Goal: Task Accomplishment & Management: Use online tool/utility

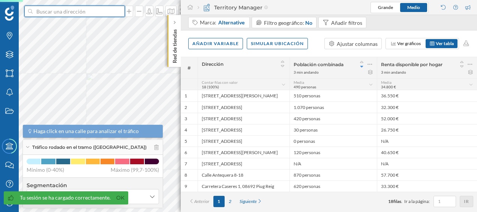
click at [83, 17] on input at bounding box center [75, 11] width 84 height 11
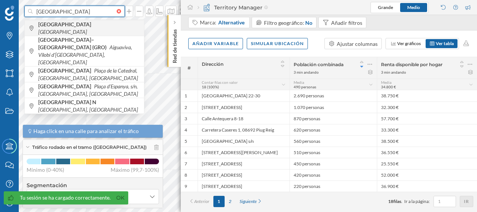
type input "[GEOGRAPHIC_DATA]"
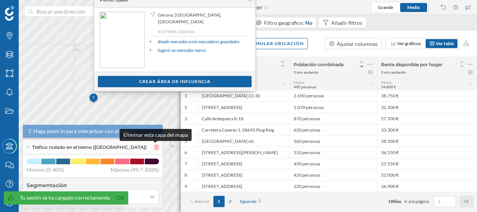
click at [155, 147] on icon at bounding box center [156, 146] width 5 height 5
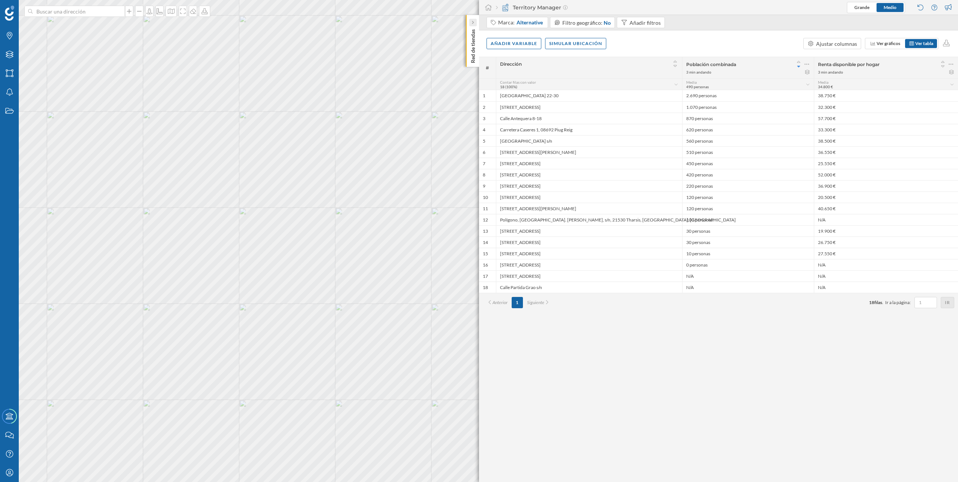
click at [472, 24] on icon at bounding box center [472, 23] width 2 height 4
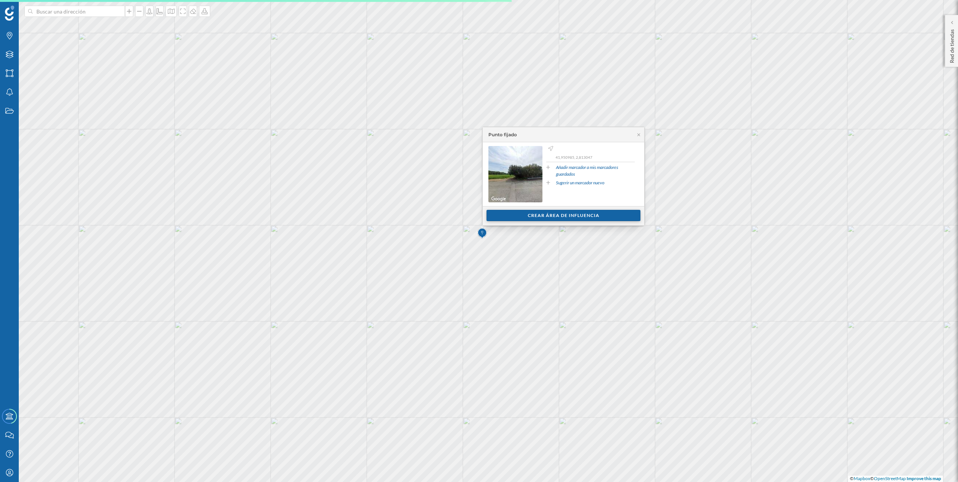
click at [477, 211] on div "Crear área de influencia" at bounding box center [563, 215] width 154 height 11
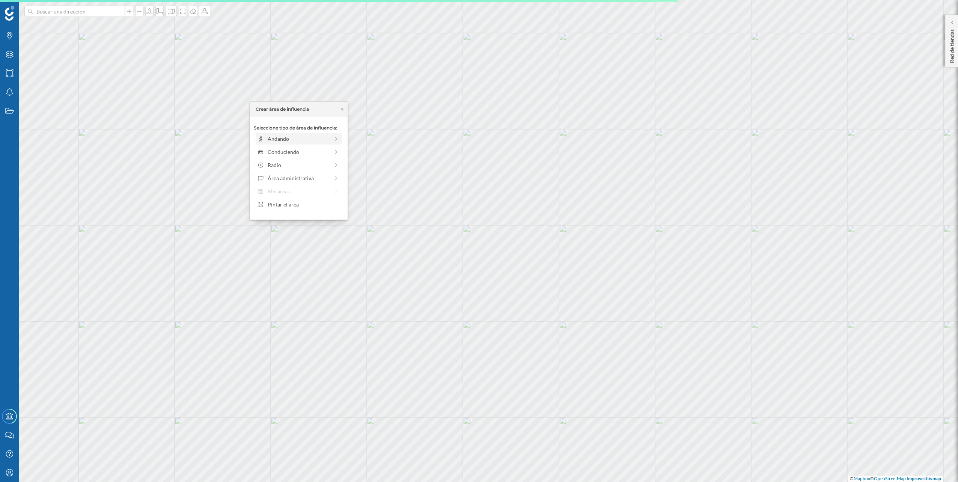
click at [271, 141] on div "Andando" at bounding box center [298, 139] width 61 height 8
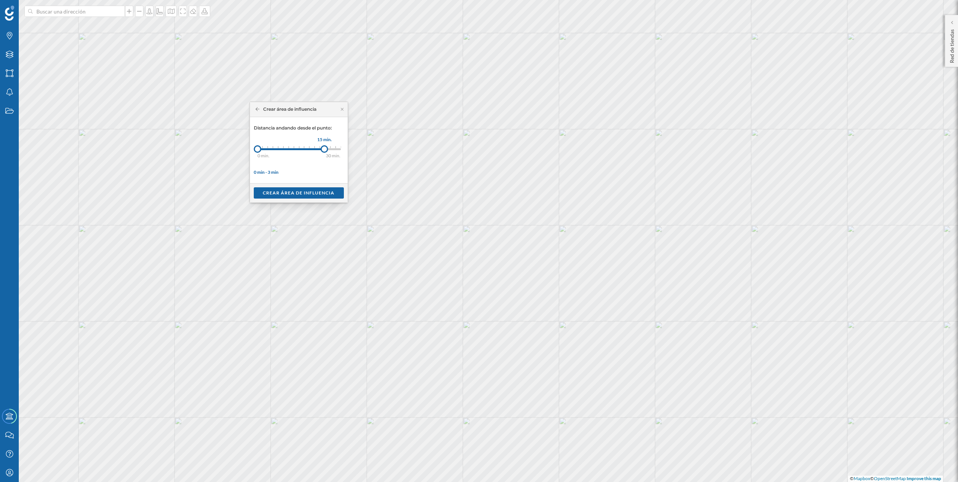
drag, startPoint x: 260, startPoint y: 149, endPoint x: 324, endPoint y: 149, distance: 64.2
click at [324, 149] on div at bounding box center [324, 149] width 8 height 8
click at [331, 191] on div "Crear área de influencia" at bounding box center [299, 192] width 90 height 11
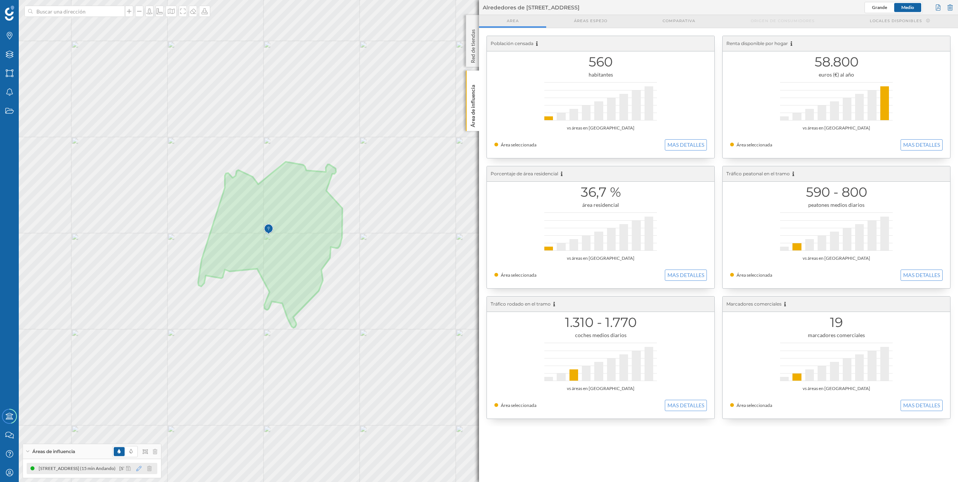
click at [138, 211] on icon at bounding box center [138, 468] width 5 height 5
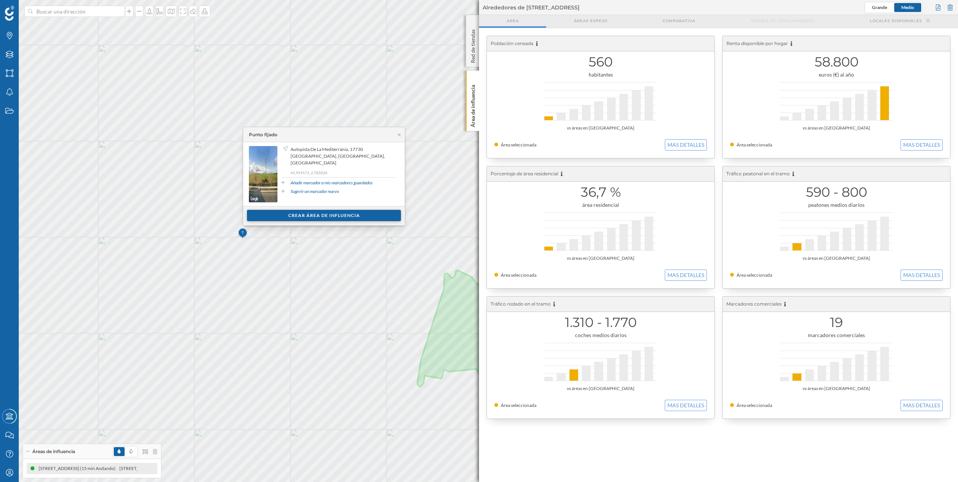
click at [288, 211] on div "Crear área de influencia" at bounding box center [324, 215] width 154 height 11
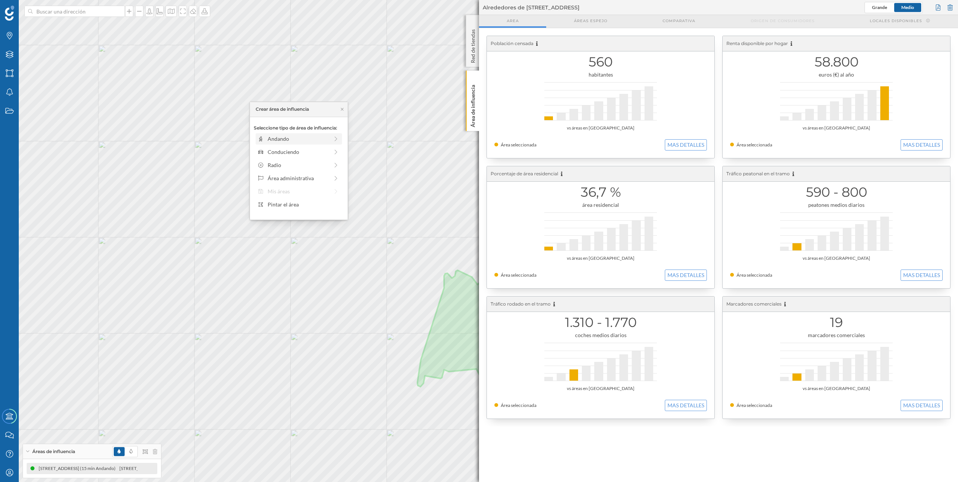
click at [284, 139] on div "Andando" at bounding box center [298, 139] width 61 height 8
drag, startPoint x: 265, startPoint y: 149, endPoint x: 323, endPoint y: 148, distance: 58.2
click at [323, 148] on div at bounding box center [323, 149] width 8 height 8
click at [310, 191] on div "Crear área de influencia" at bounding box center [299, 192] width 90 height 11
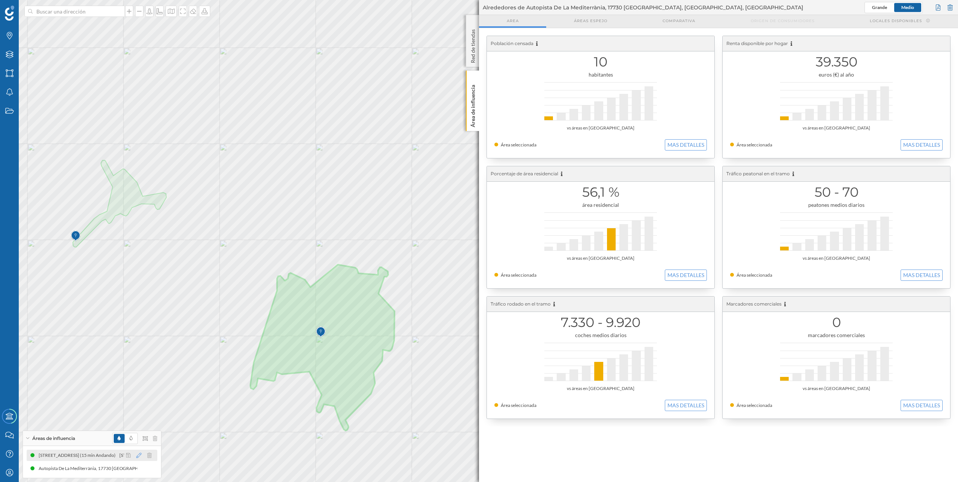
click at [140, 211] on icon at bounding box center [138, 455] width 5 height 5
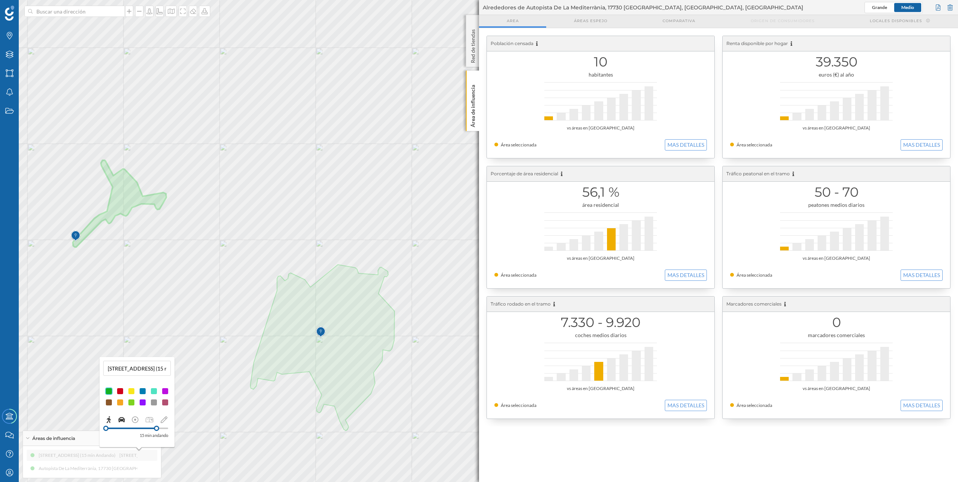
click at [122, 211] on icon at bounding box center [121, 419] width 7 height 5
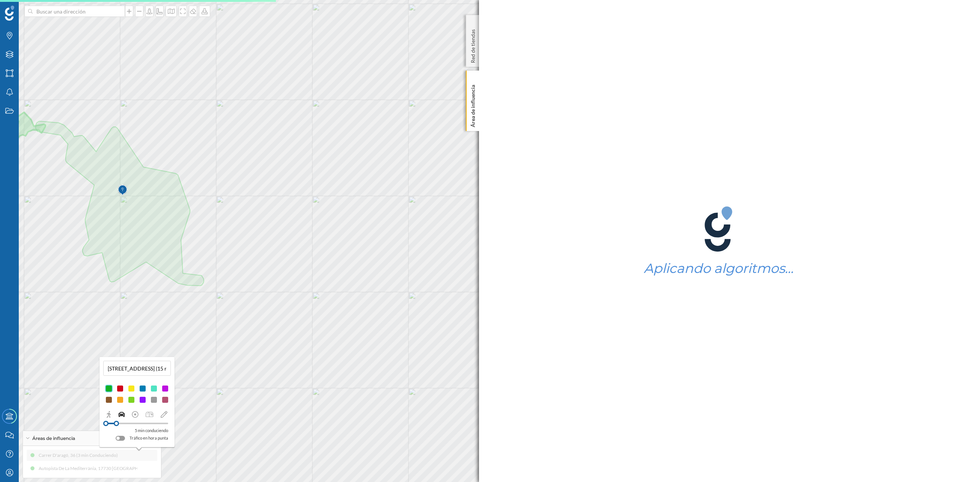
drag, startPoint x: 113, startPoint y: 423, endPoint x: 116, endPoint y: 425, distance: 4.0
click at [116, 211] on div at bounding box center [116, 423] width 5 height 5
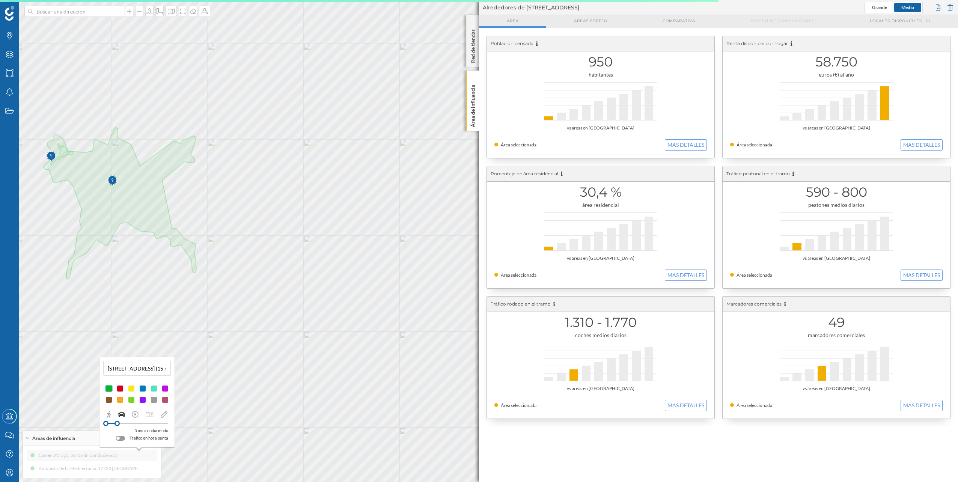
click at [51, 156] on img at bounding box center [51, 156] width 9 height 15
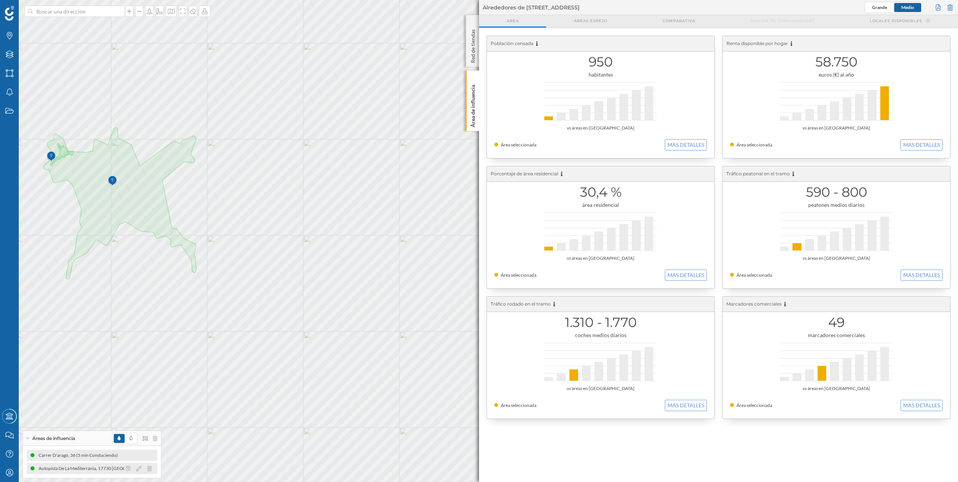
click at [83, 211] on div "Autopista De La Mediterrània, 17730 [GEOGRAPHIC_DATA], [GEOGRAPHIC_DATA], [GEOG…" at bounding box center [165, 469] width 253 height 8
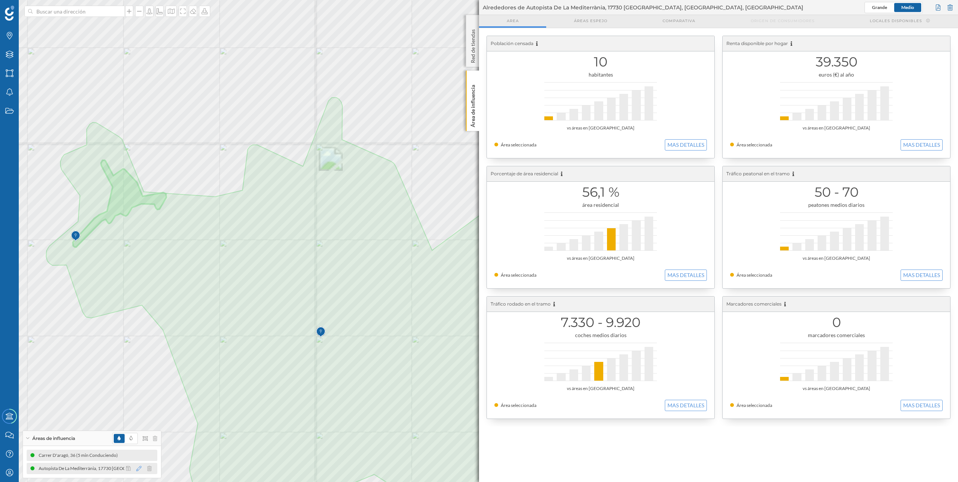
click at [139, 211] on icon at bounding box center [138, 468] width 5 height 5
click at [122, 211] on icon at bounding box center [121, 432] width 7 height 7
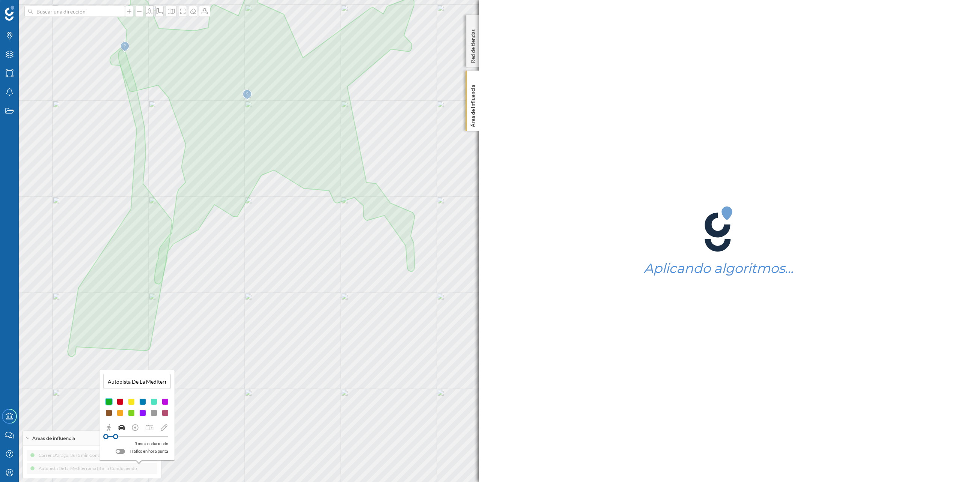
drag, startPoint x: 111, startPoint y: 436, endPoint x: 116, endPoint y: 437, distance: 4.5
click at [116, 211] on div at bounding box center [115, 436] width 5 height 5
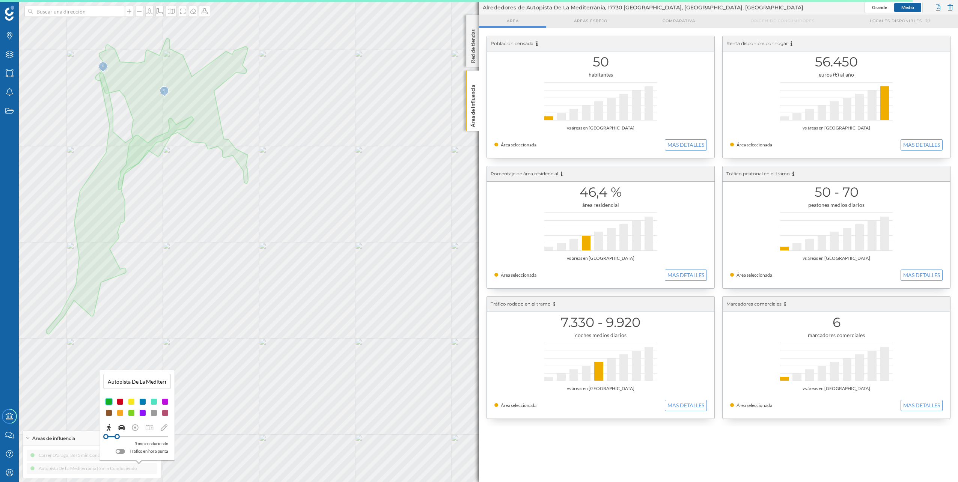
click at [110, 211] on icon at bounding box center [109, 427] width 4 height 7
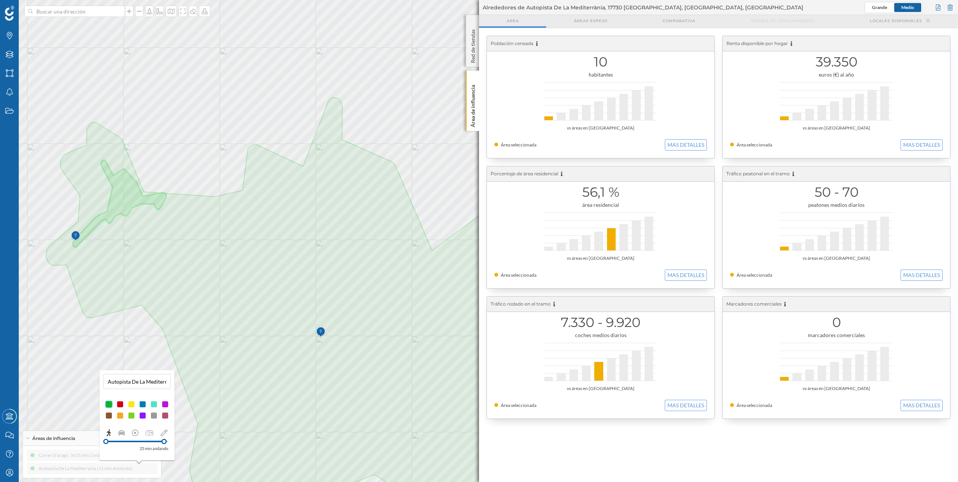
drag, startPoint x: 156, startPoint y: 442, endPoint x: 164, endPoint y: 442, distance: 8.3
click at [164, 211] on div at bounding box center [163, 441] width 5 height 5
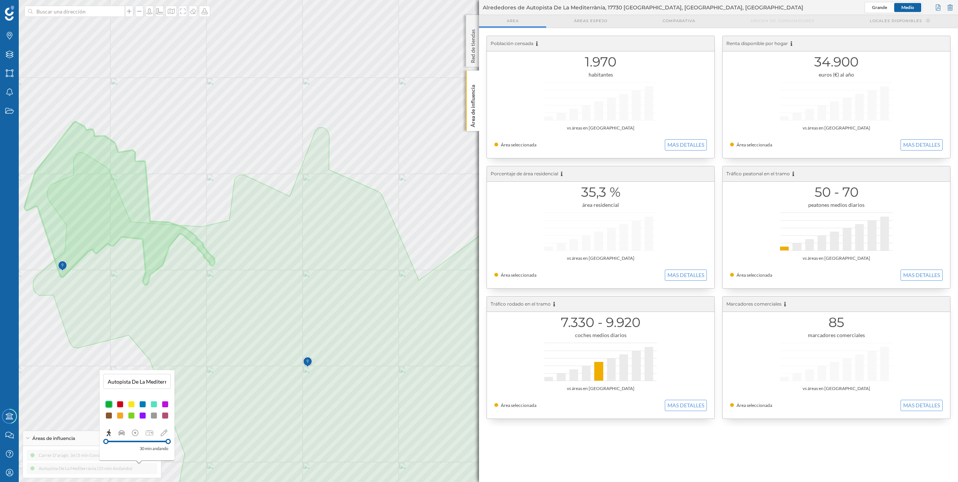
click at [189, 211] on div "Marcas Capas Áreas Notificaciones Estados Academy Contacta con nosotros Centro …" at bounding box center [479, 241] width 958 height 482
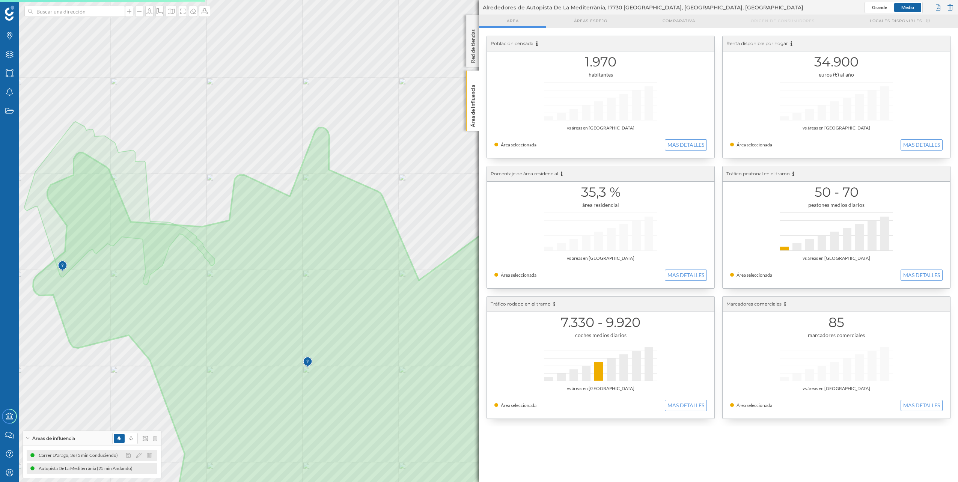
click at [107, 211] on div "Carrer D'aragó, 36 (5 min Conduciendo)" at bounding box center [79, 455] width 83 height 8
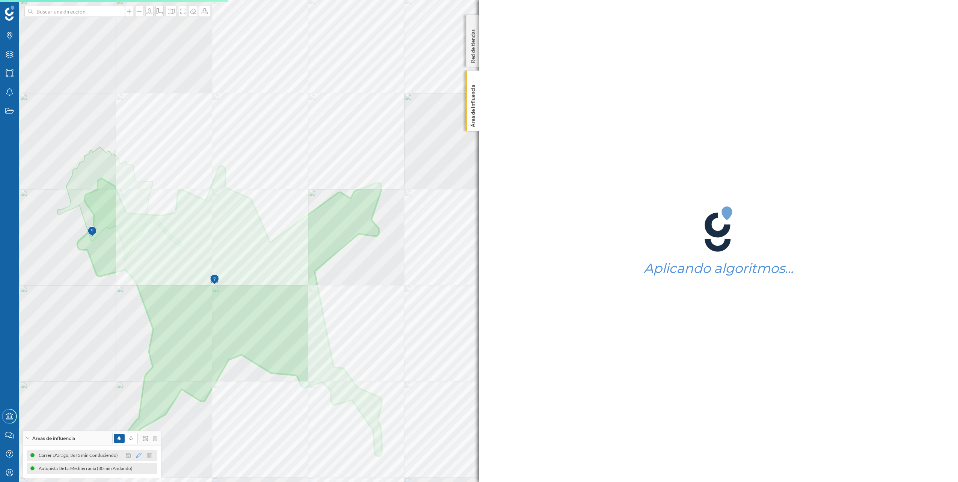
click at [137, 211] on icon at bounding box center [138, 455] width 5 height 5
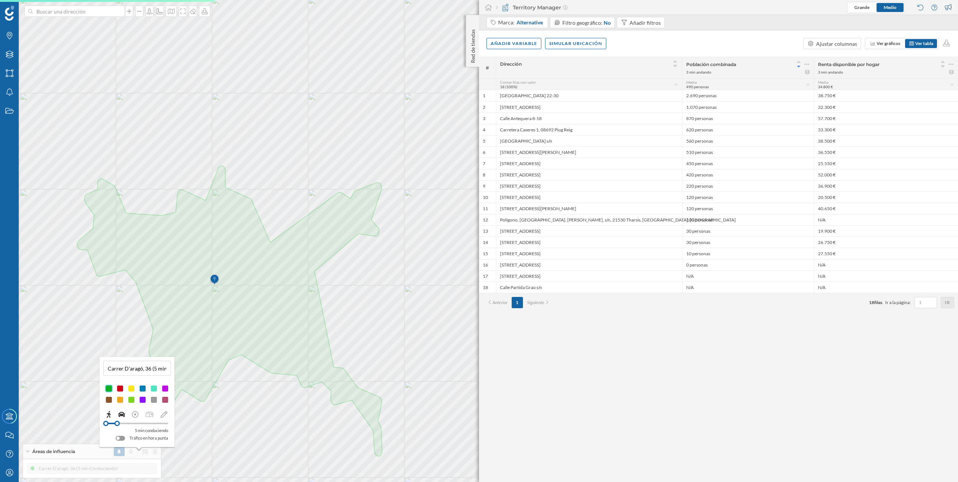
click at [109, 211] on icon at bounding box center [109, 414] width 4 height 7
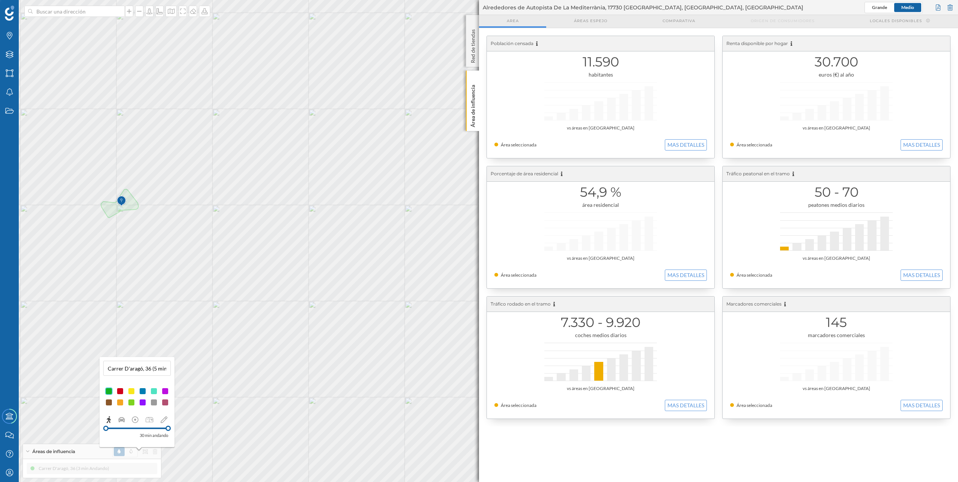
click at [181, 211] on div "Marcas Capas Áreas Notificaciones Estados Academy Contacta con nosotros Centro …" at bounding box center [479, 241] width 958 height 482
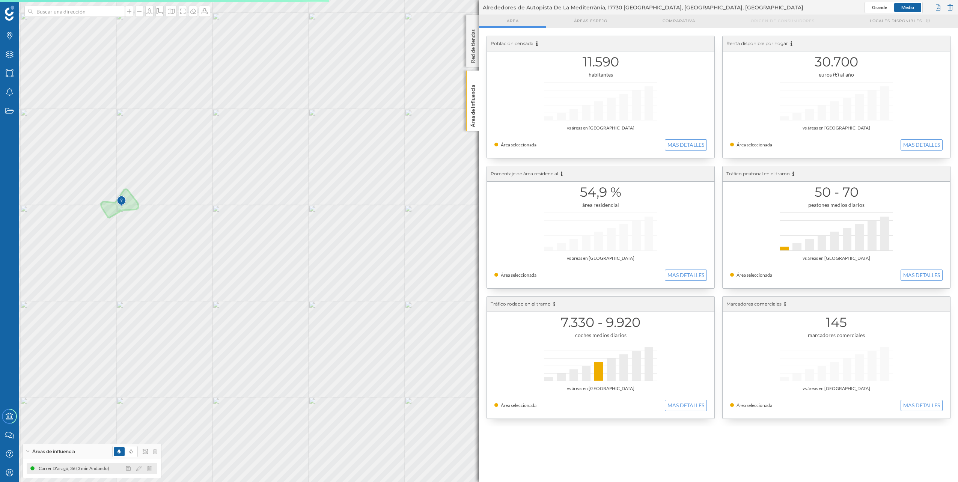
click at [138, 211] on icon at bounding box center [138, 468] width 5 height 5
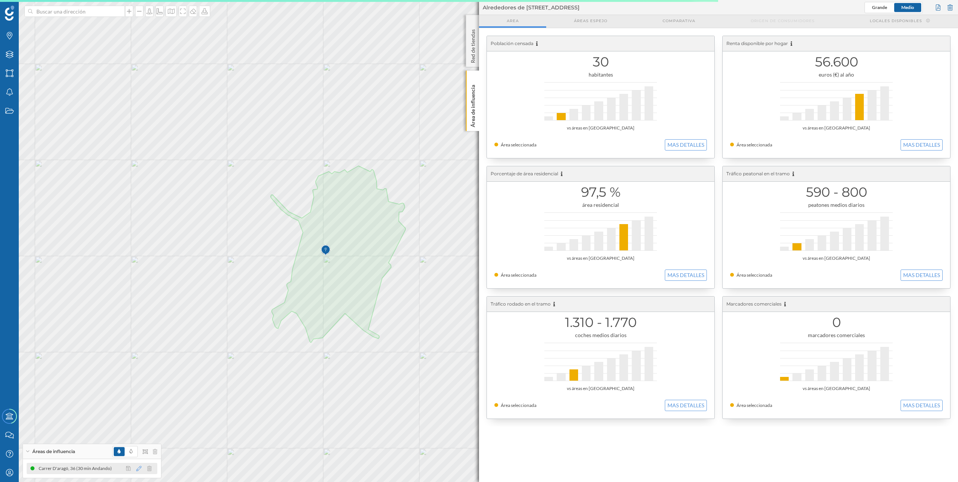
click at [139, 211] on icon at bounding box center [138, 468] width 5 height 5
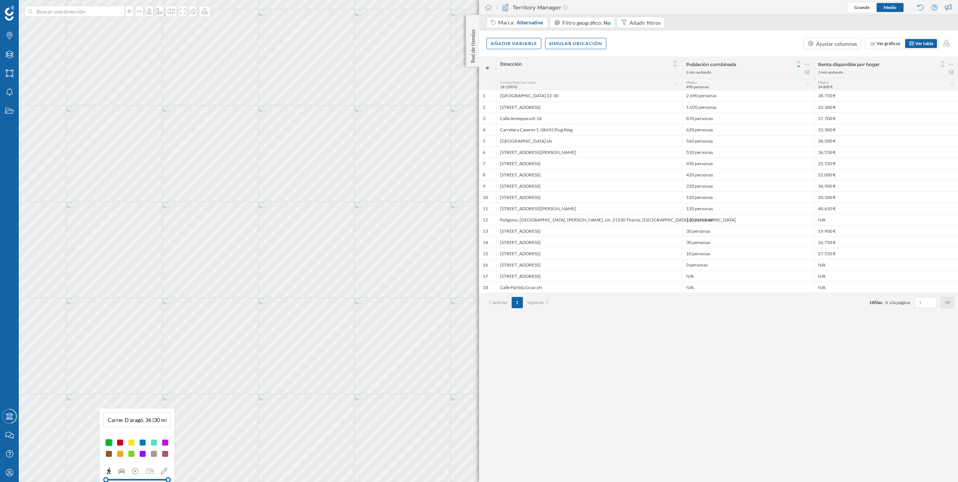
click at [185, 211] on div "Marcas Capas Áreas Notificaciones Estados Academy Contacta con nosotros Centro …" at bounding box center [479, 241] width 958 height 482
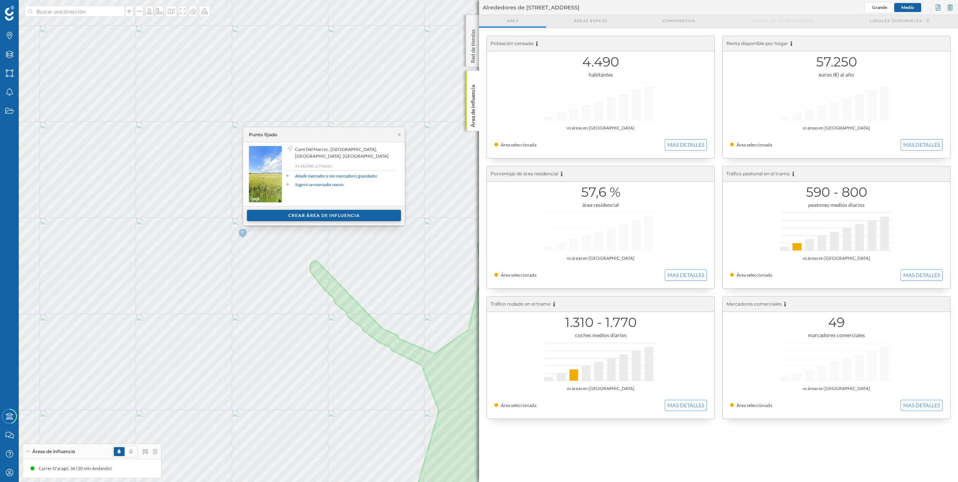
click at [340, 211] on div "Crear área de influencia" at bounding box center [324, 215] width 154 height 11
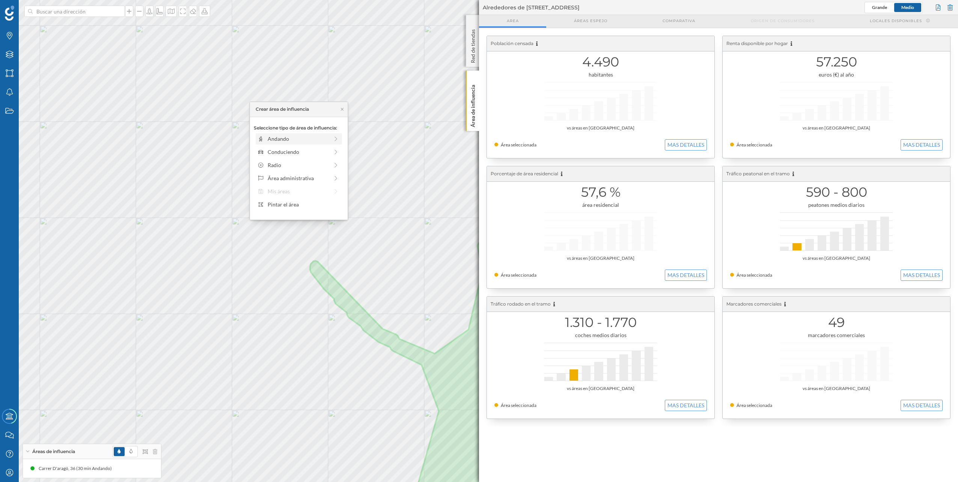
click at [300, 136] on div "Andando" at bounding box center [298, 139] width 61 height 8
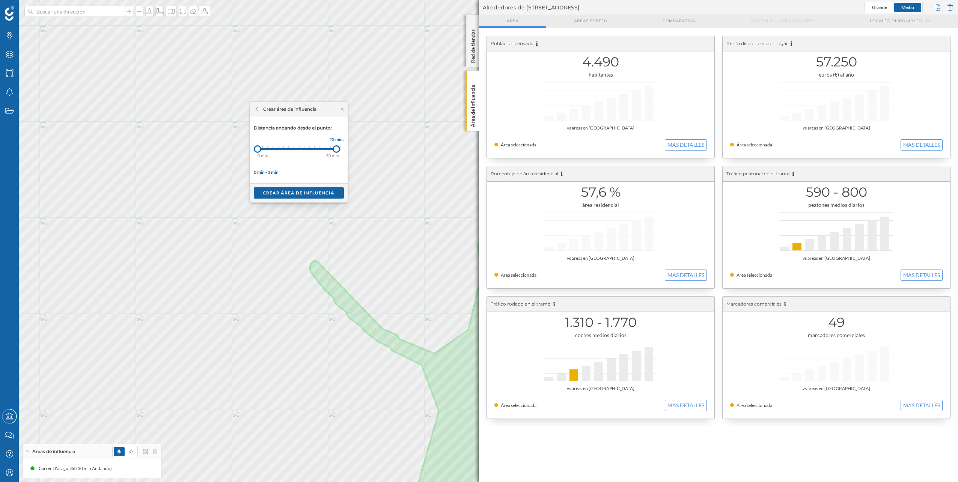
drag, startPoint x: 262, startPoint y: 151, endPoint x: 336, endPoint y: 150, distance: 73.9
click at [336, 150] on div at bounding box center [336, 149] width 8 height 8
click at [299, 196] on div "Crear área de influencia" at bounding box center [299, 192] width 90 height 11
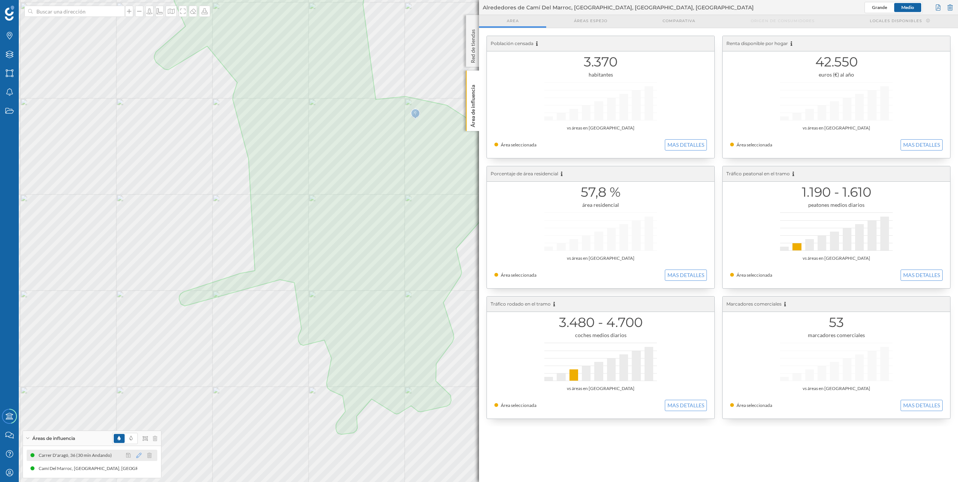
click at [139, 211] on icon at bounding box center [138, 455] width 5 height 5
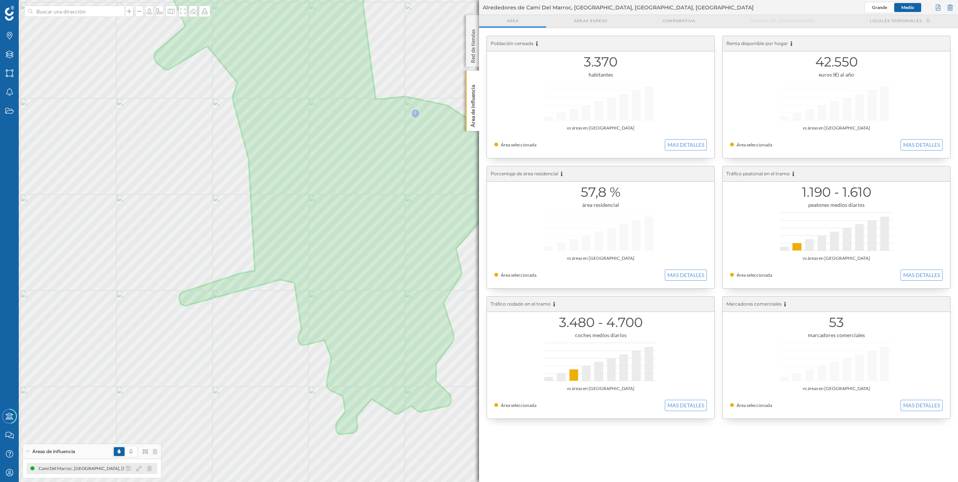
click at [140, 211] on icon at bounding box center [138, 468] width 5 height 5
click at [161, 211] on div at bounding box center [160, 441] width 5 height 5
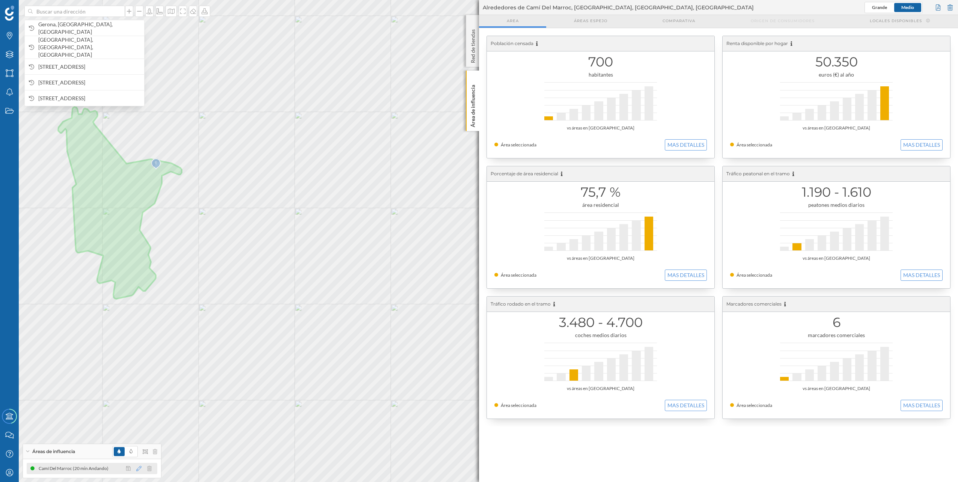
click at [138, 211] on icon at bounding box center [138, 468] width 5 height 5
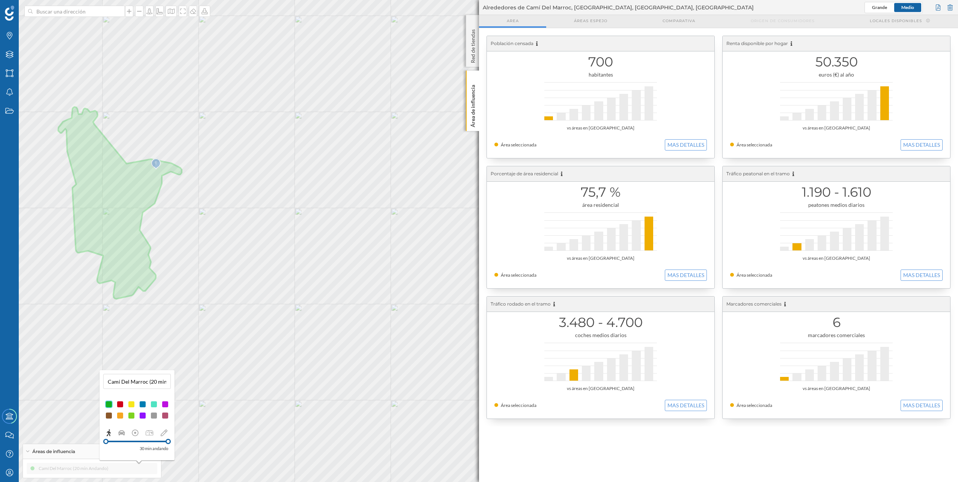
click at [182, 211] on div "Marcas Capas Áreas Notificaciones Estados Academy Contacta con nosotros Centro …" at bounding box center [479, 241] width 958 height 482
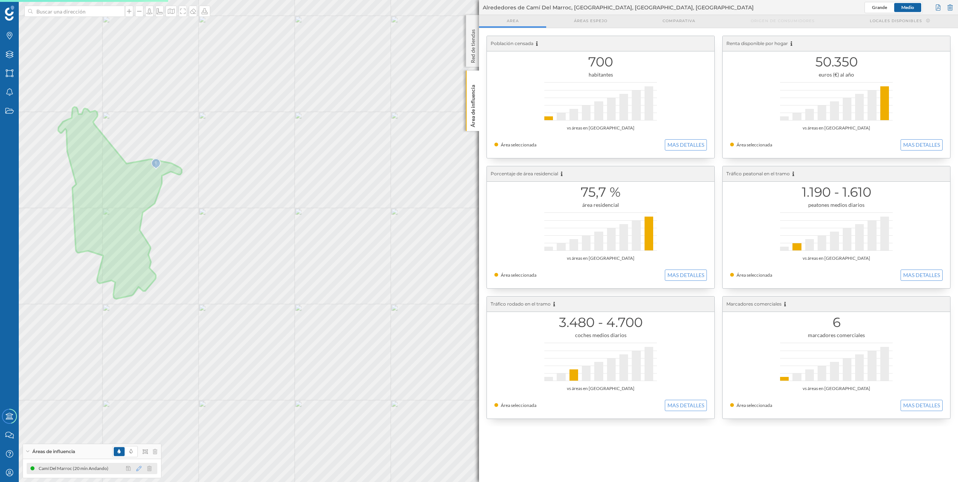
click at [138, 211] on icon at bounding box center [138, 468] width 5 height 5
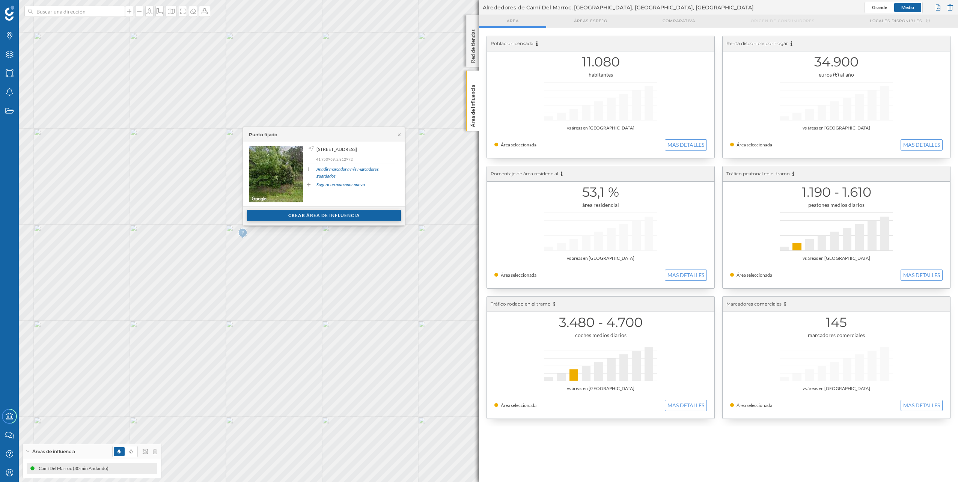
click at [304, 211] on div "Crear área de influencia" at bounding box center [324, 215] width 154 height 11
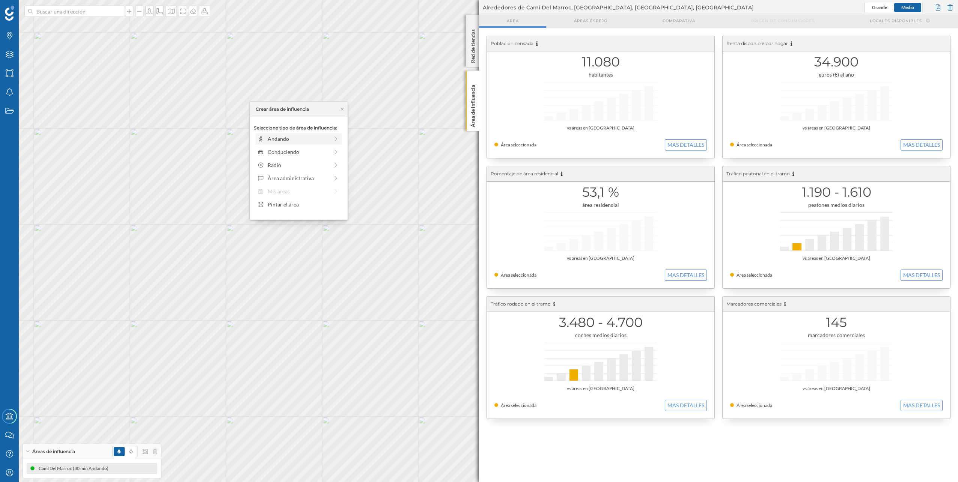
click at [302, 138] on div "Andando" at bounding box center [298, 139] width 61 height 8
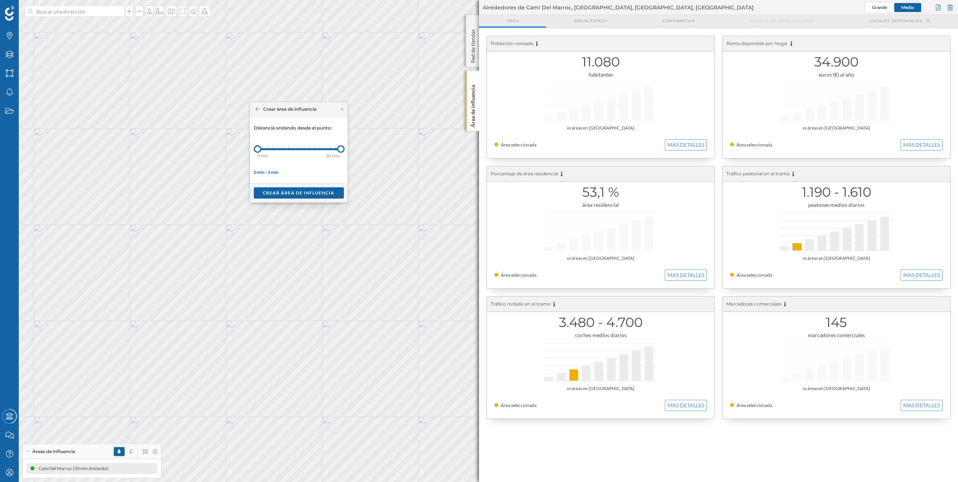
click at [348, 155] on div "Marcas Capas Áreas Notificaciones Estados Academy Contacta con nosotros Centro …" at bounding box center [479, 241] width 958 height 482
click at [317, 191] on div "Crear área de influencia" at bounding box center [299, 192] width 90 height 11
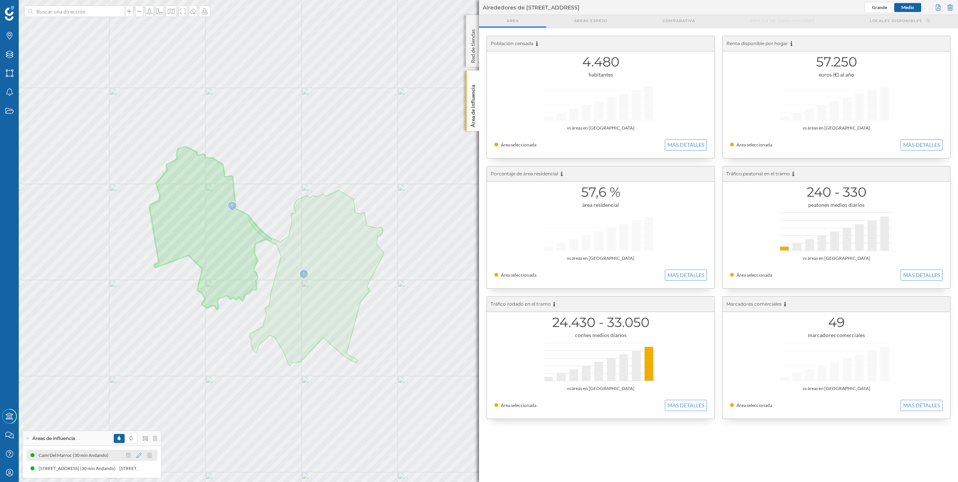
click at [138, 211] on icon at bounding box center [138, 455] width 5 height 5
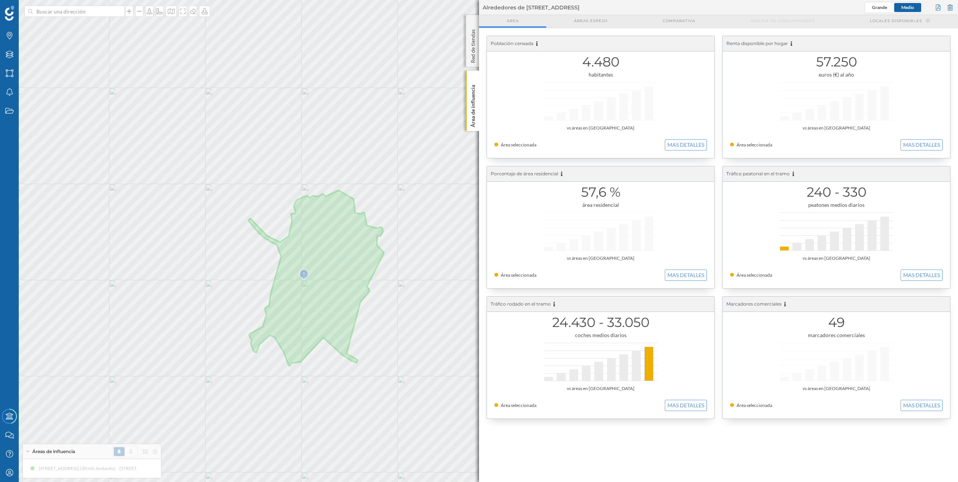
click at [57, 211] on div "[STREET_ADDRESS] (30 min [GEOGRAPHIC_DATA]) [STREET_ADDRESS] (30 min [GEOGRAPHI…" at bounding box center [92, 468] width 131 height 11
click at [137, 211] on icon at bounding box center [138, 468] width 5 height 5
drag, startPoint x: 166, startPoint y: 441, endPoint x: 161, endPoint y: 442, distance: 5.0
click at [161, 211] on div at bounding box center [161, 441] width 5 height 5
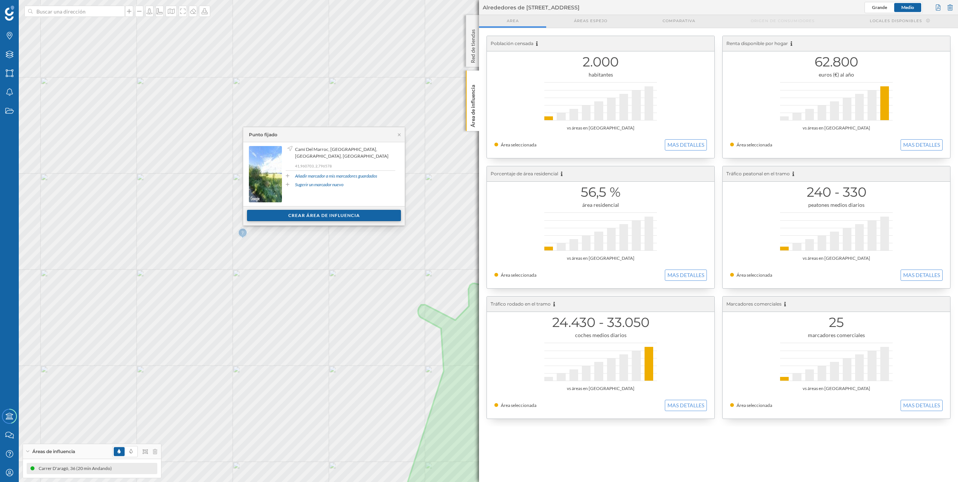
click at [317, 211] on div "Crear área de influencia" at bounding box center [324, 215] width 154 height 11
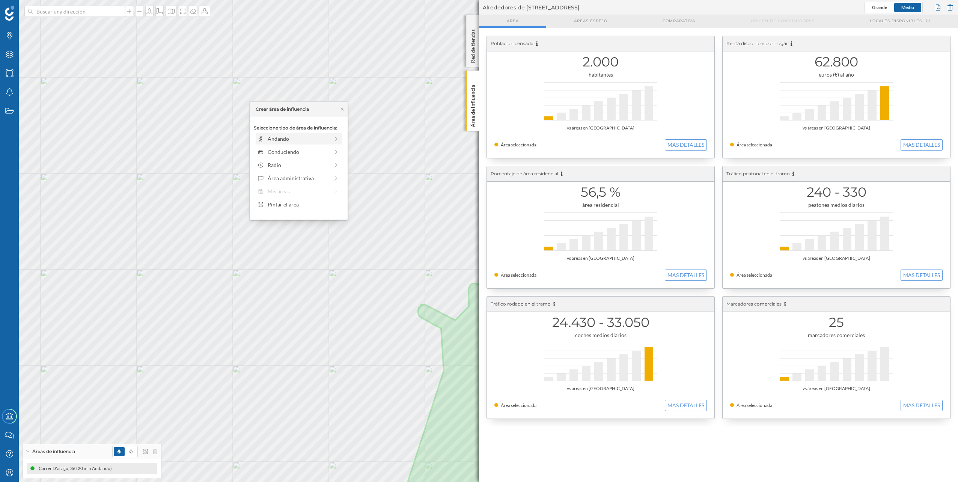
click at [298, 139] on div "Andando" at bounding box center [298, 139] width 61 height 8
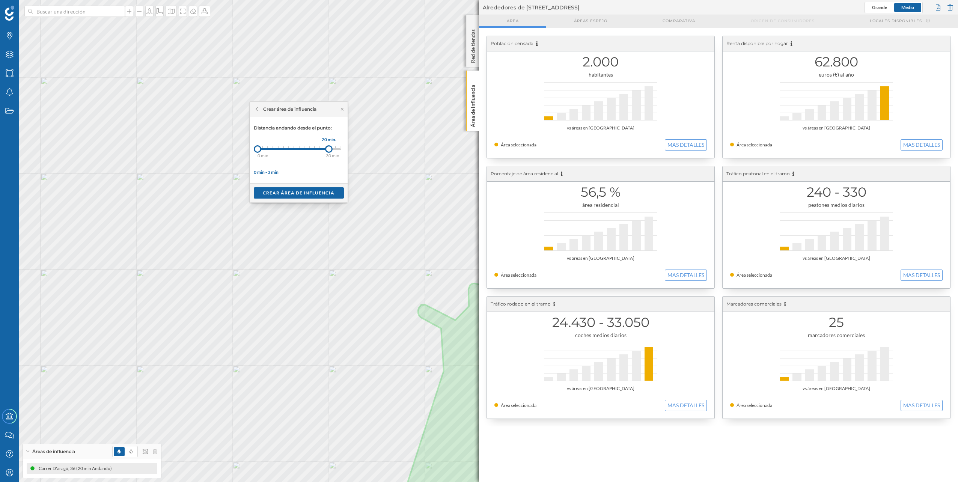
drag, startPoint x: 263, startPoint y: 149, endPoint x: 329, endPoint y: 149, distance: 65.3
click at [329, 149] on div at bounding box center [329, 149] width 8 height 8
click at [306, 196] on div "Crear área de influencia" at bounding box center [299, 192] width 90 height 11
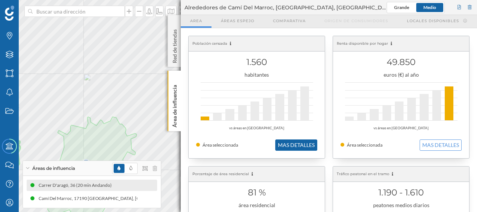
click at [283, 144] on button "MAS DETALLES" at bounding box center [296, 144] width 42 height 11
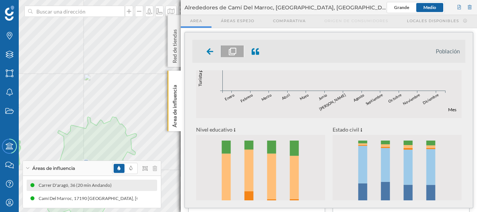
scroll to position [348, 0]
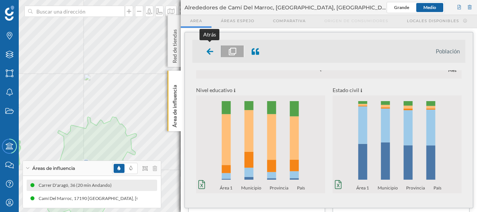
click at [208, 48] on icon at bounding box center [210, 52] width 7 height 8
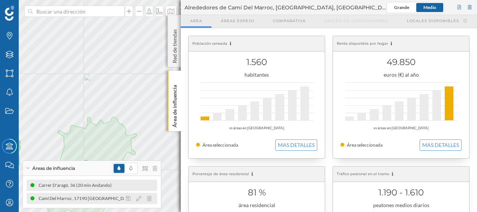
click at [64, 197] on div "Camí Del Marroc, 17190 [GEOGRAPHIC_DATA], [GEOGRAPHIC_DATA], [GEOGRAPHIC_DATA] …" at bounding box center [153, 198] width 229 height 8
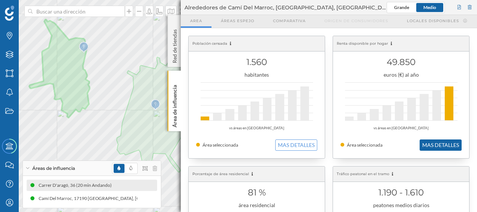
click at [433, 139] on button "MAS DETALLES" at bounding box center [441, 144] width 42 height 11
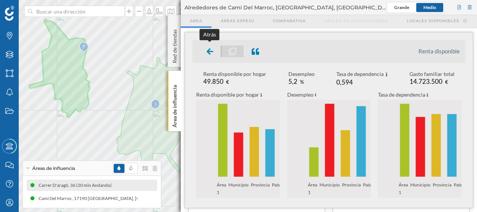
click at [211, 52] on icon at bounding box center [210, 52] width 7 height 8
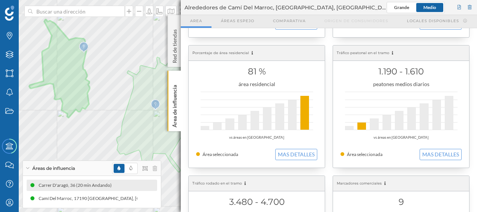
scroll to position [125, 0]
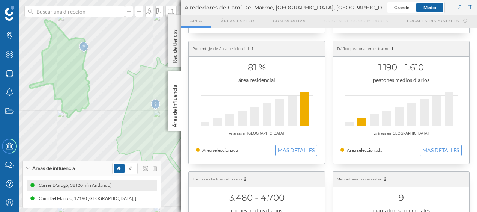
click at [288, 155] on div "81 % área residencial vs áreas en [GEOGRAPHIC_DATA] Área seleccionada MAS DETAL…" at bounding box center [257, 102] width 136 height 122
click at [293, 150] on button "MAS DETALLES" at bounding box center [296, 149] width 42 height 11
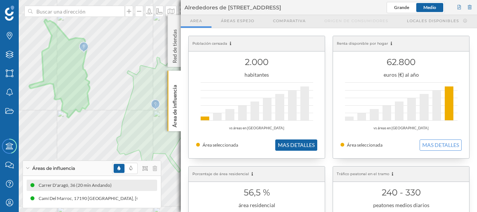
click at [295, 143] on button "MAS DETALLES" at bounding box center [296, 144] width 42 height 11
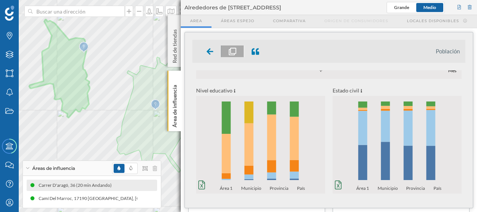
scroll to position [348, 0]
click at [214, 48] on div at bounding box center [210, 51] width 22 height 12
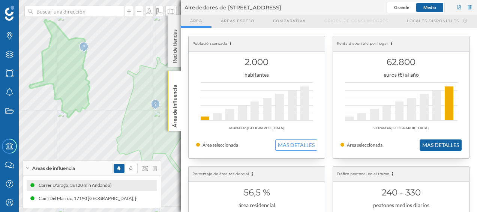
click at [435, 146] on button "MAS DETALLES" at bounding box center [441, 144] width 42 height 11
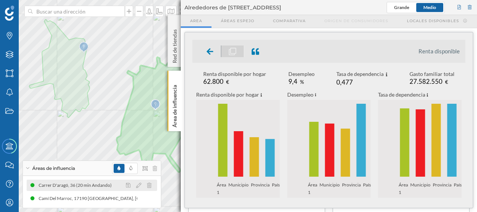
click at [92, 186] on div "Carrer D'aragó, 36 (20 min Andando)" at bounding box center [77, 185] width 77 height 8
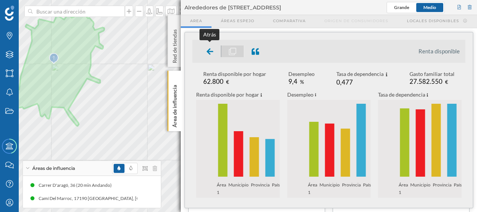
click at [209, 56] on div at bounding box center [210, 51] width 22 height 12
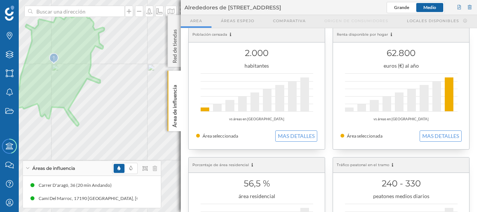
scroll to position [113, 0]
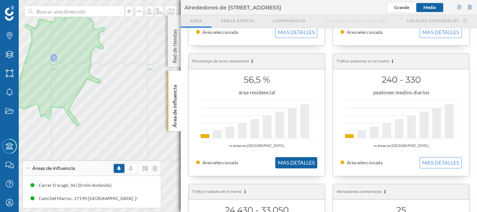
click at [283, 158] on button "MAS DETALLES" at bounding box center [296, 162] width 42 height 11
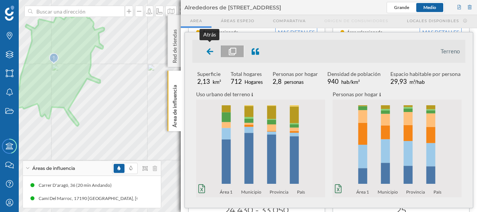
click at [213, 54] on div at bounding box center [210, 51] width 22 height 12
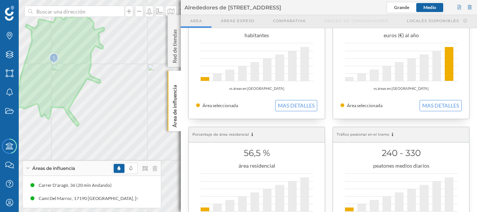
scroll to position [38, 0]
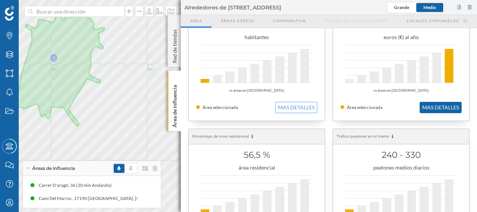
click at [438, 105] on button "MAS DETALLES" at bounding box center [441, 107] width 42 height 11
